Goal: Information Seeking & Learning: Learn about a topic

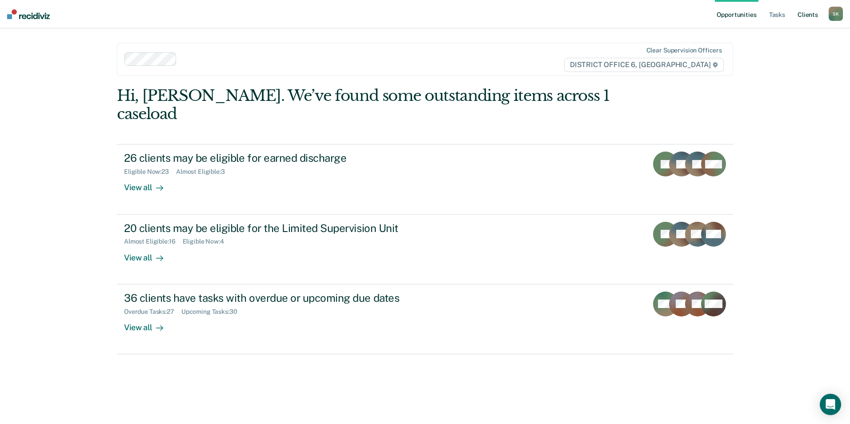
click at [811, 11] on link "Client s" at bounding box center [807, 14] width 24 height 28
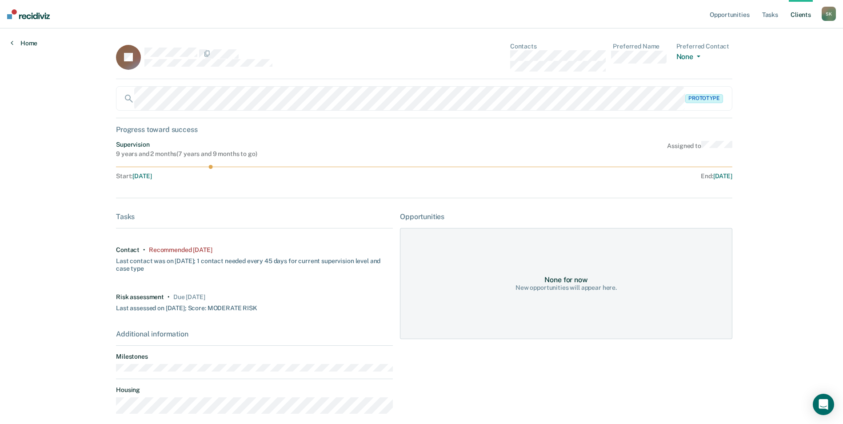
click at [12, 44] on icon at bounding box center [12, 42] width 3 height 7
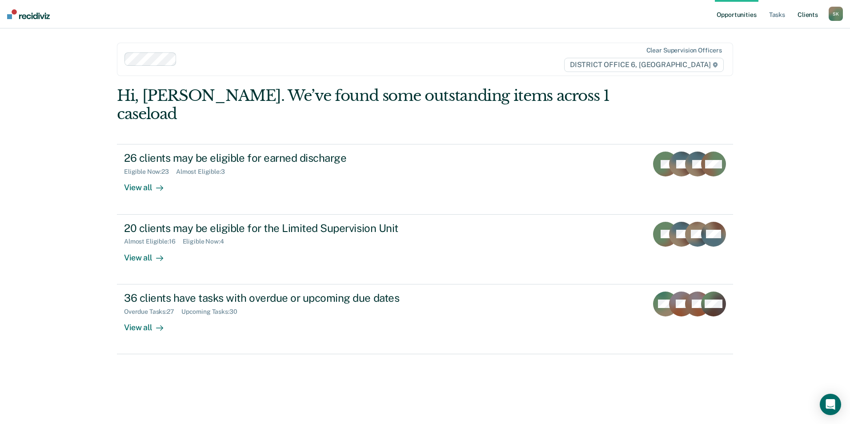
click at [807, 17] on link "Client s" at bounding box center [807, 14] width 24 height 28
click at [804, 16] on link "Client s" at bounding box center [807, 14] width 24 height 28
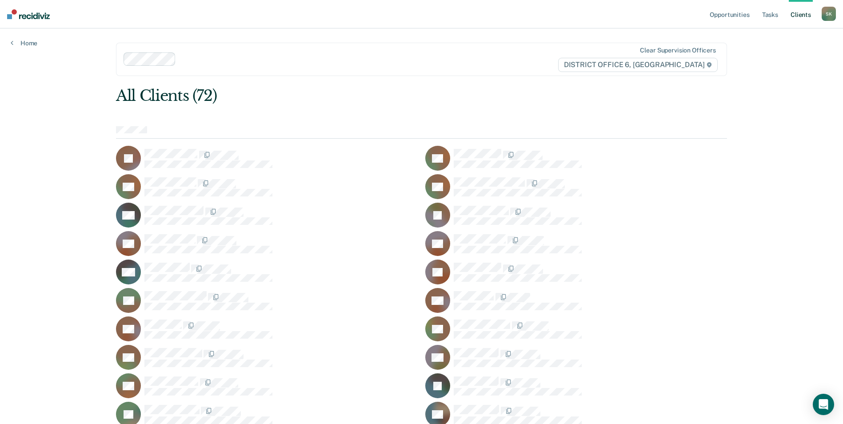
click at [798, 15] on link "Client s" at bounding box center [801, 14] width 24 height 28
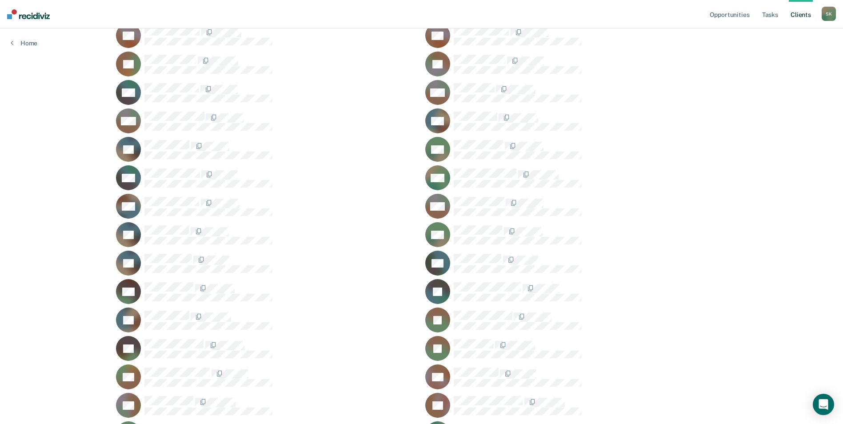
scroll to position [643, 0]
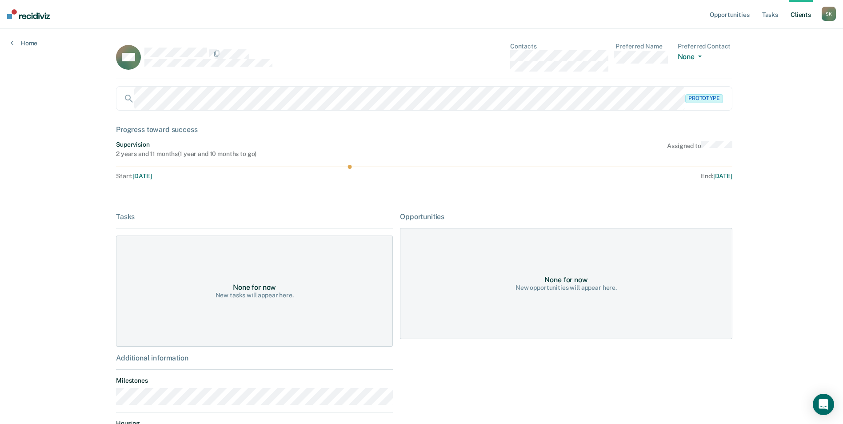
click at [799, 12] on link "Client s" at bounding box center [801, 14] width 24 height 28
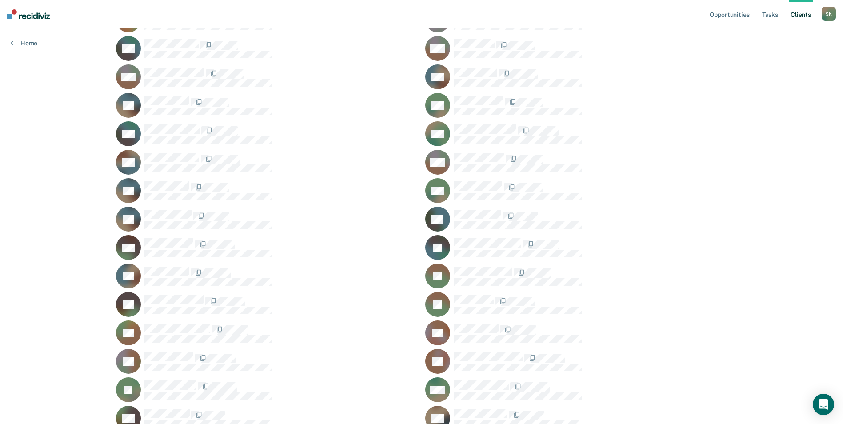
scroll to position [687, 0]
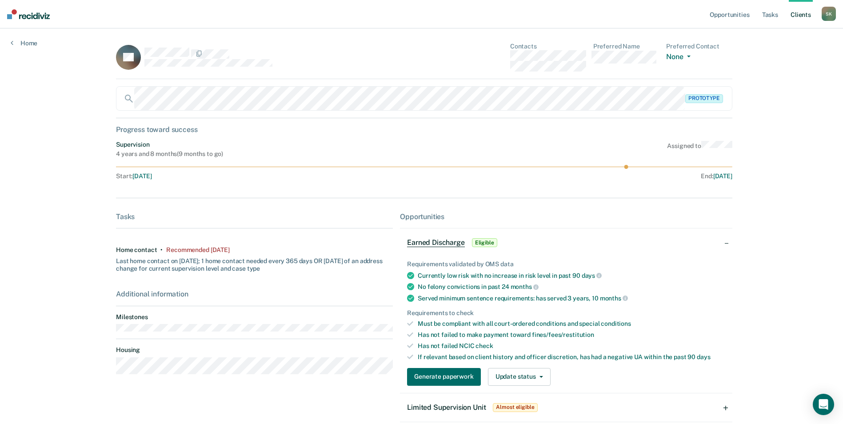
click at [798, 13] on link "Client s" at bounding box center [801, 14] width 24 height 28
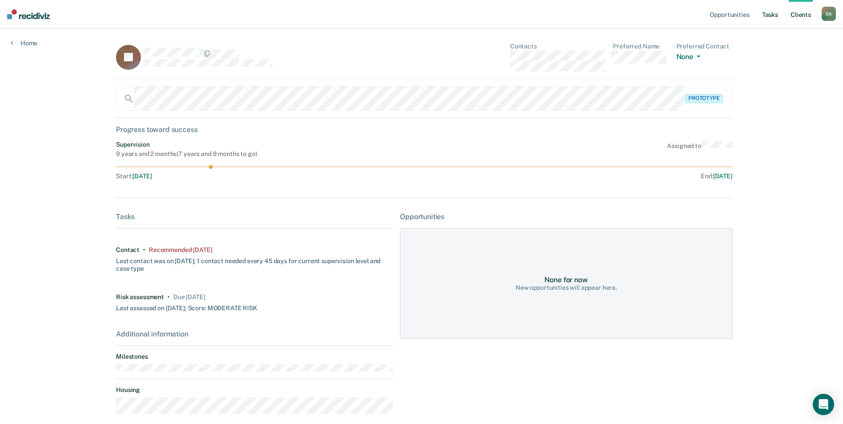
click at [768, 16] on link "Tasks" at bounding box center [770, 14] width 20 height 28
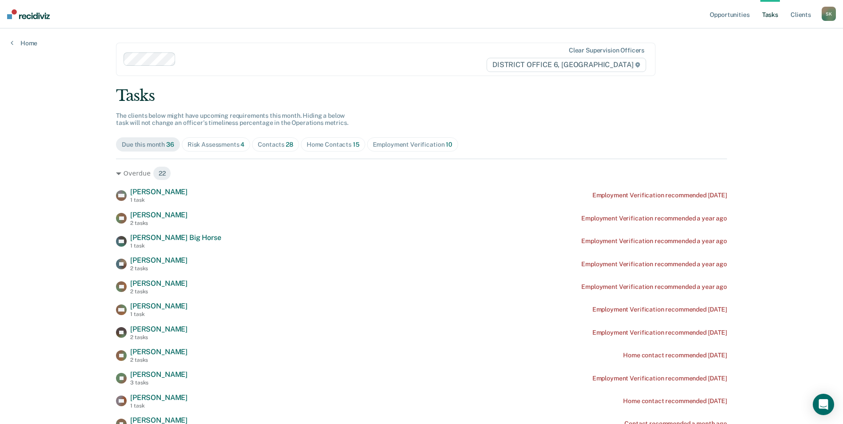
click at [212, 146] on div "Risk Assessments 4" at bounding box center [216, 145] width 57 height 8
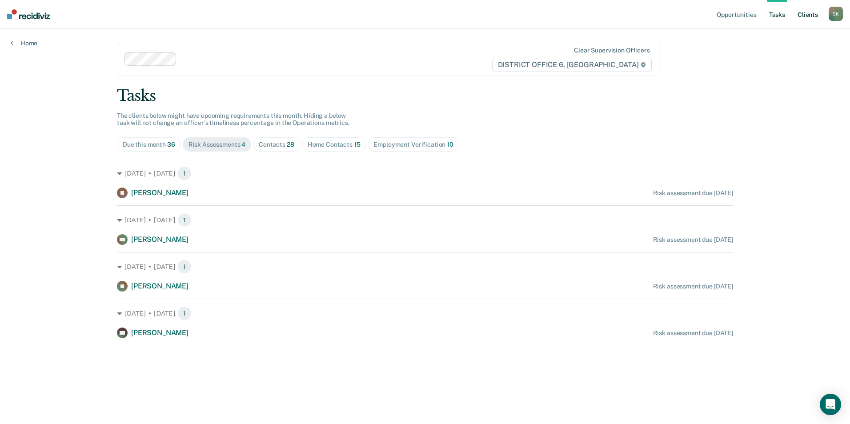
click at [810, 14] on link "Client s" at bounding box center [807, 14] width 24 height 28
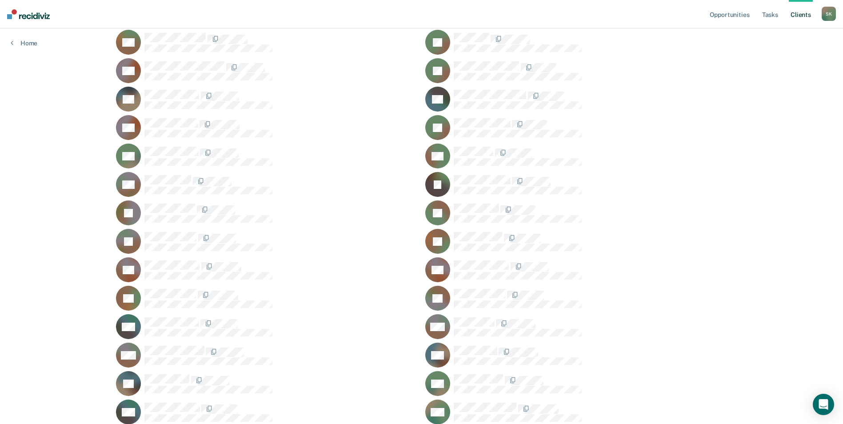
scroll to position [444, 0]
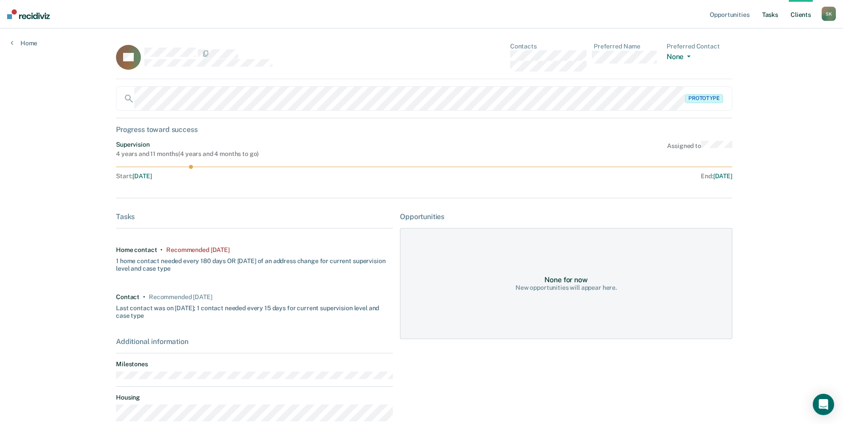
click at [773, 16] on link "Tasks" at bounding box center [770, 14] width 20 height 28
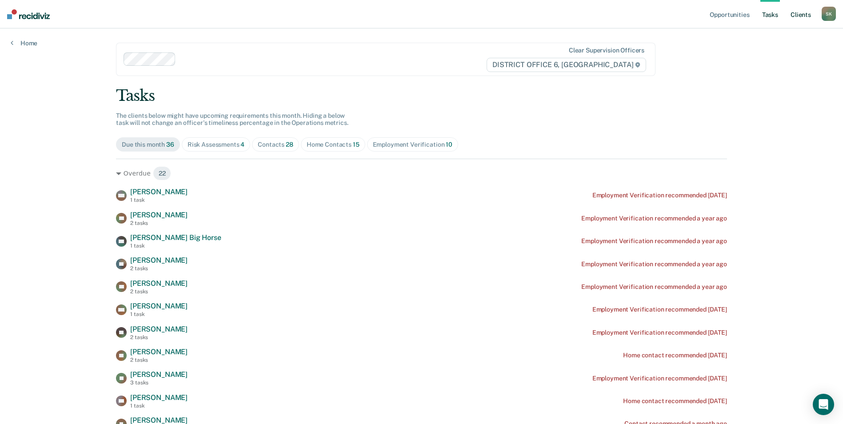
click at [799, 17] on link "Client s" at bounding box center [801, 14] width 24 height 28
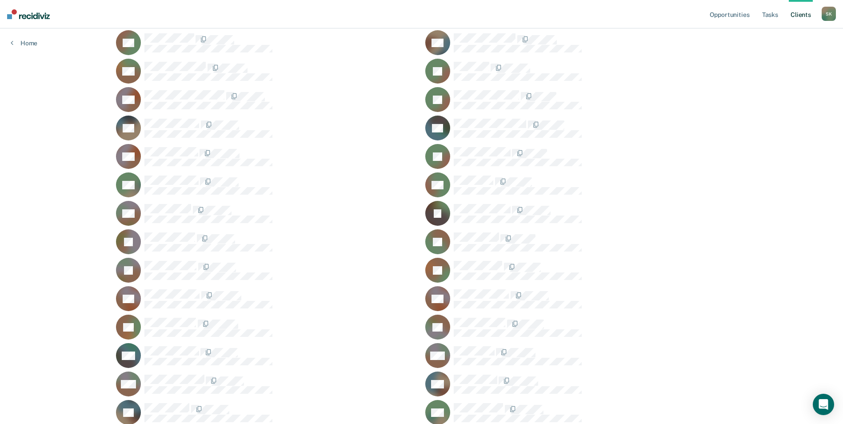
scroll to position [444, 0]
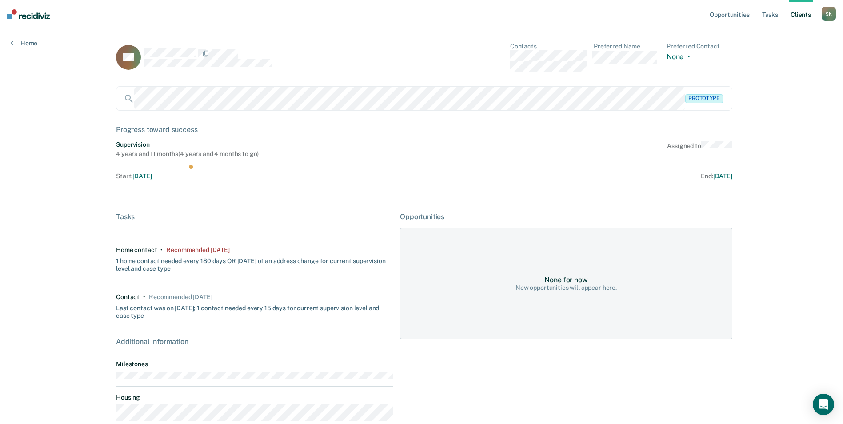
click at [800, 15] on link "Client s" at bounding box center [801, 14] width 24 height 28
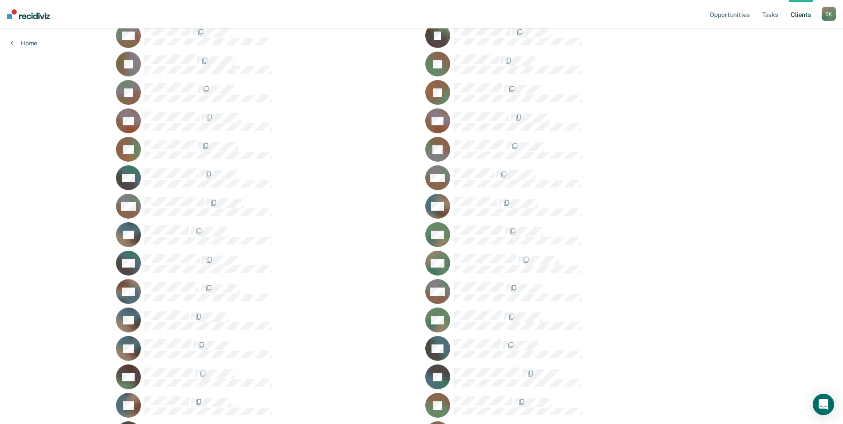
scroll to position [776, 0]
